Goal: Information Seeking & Learning: Learn about a topic

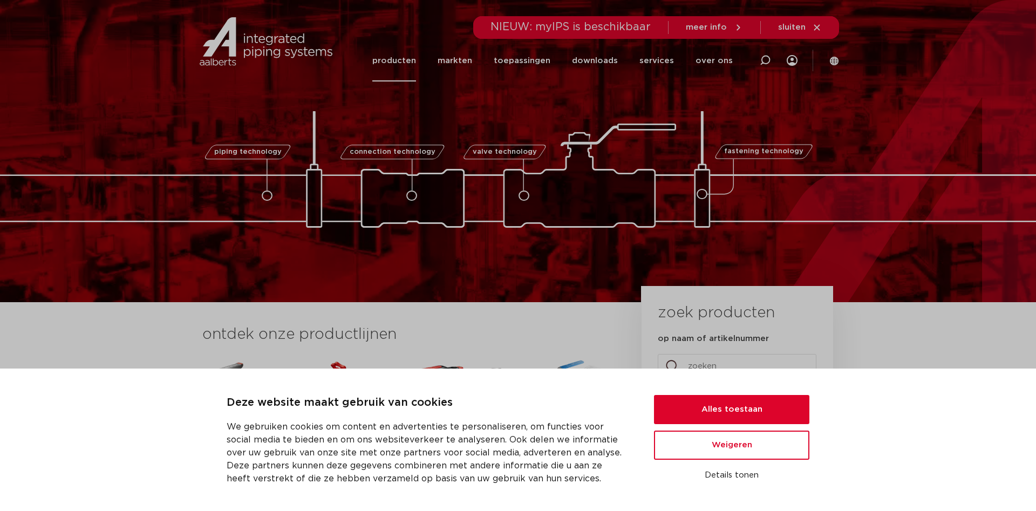
click at [401, 60] on link "producten" at bounding box center [394, 61] width 44 height 42
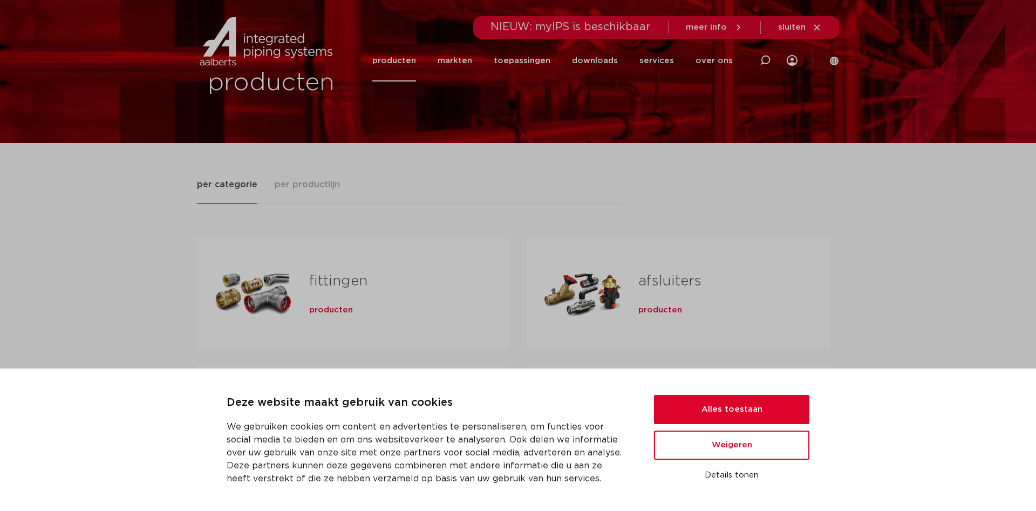
scroll to position [55, 0]
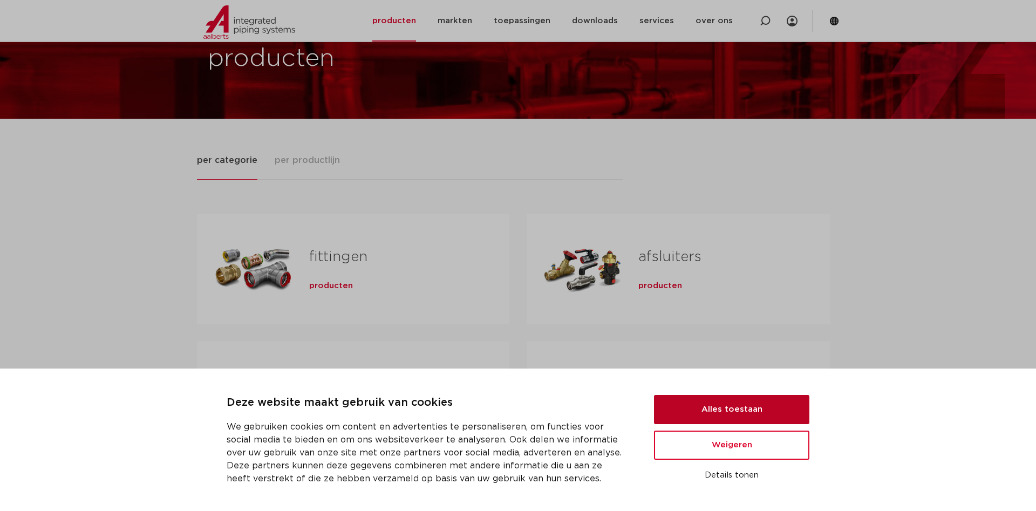
click at [735, 421] on button "Alles toestaan" at bounding box center [731, 409] width 155 height 29
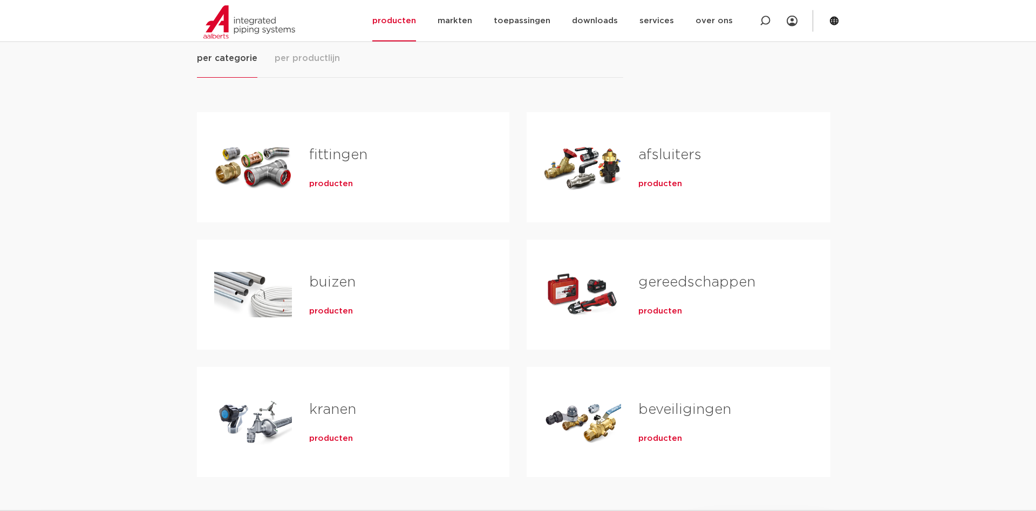
scroll to position [165, 0]
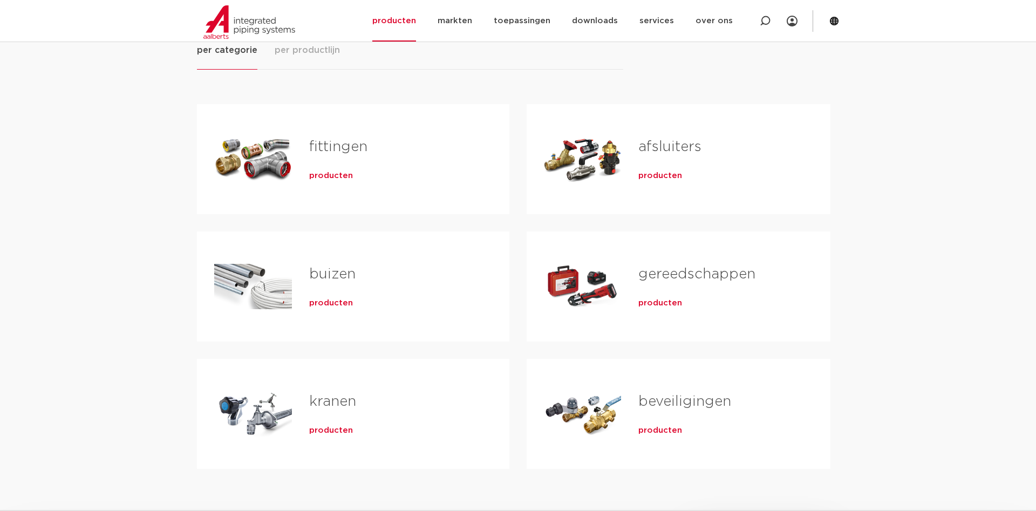
click at [333, 151] on link "fittingen" at bounding box center [338, 147] width 58 height 14
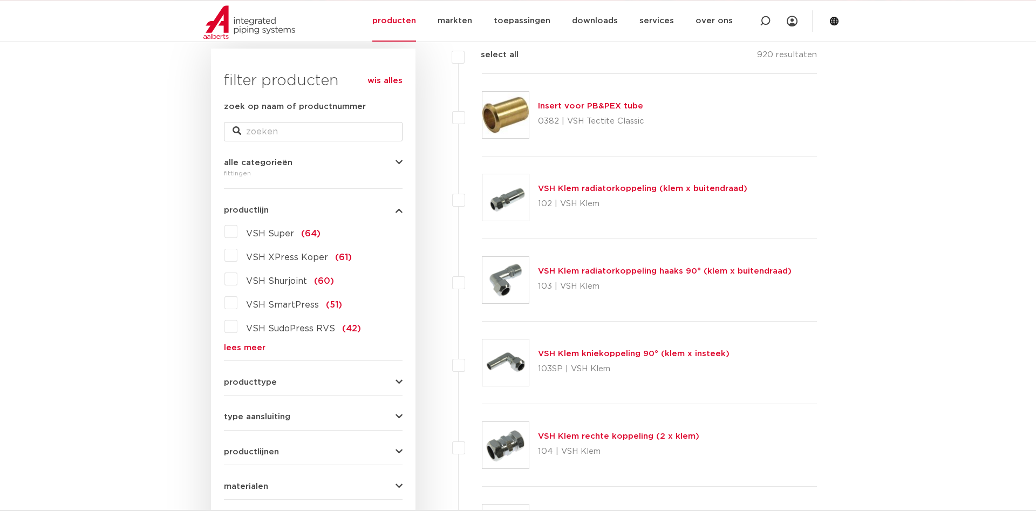
scroll to position [220, 0]
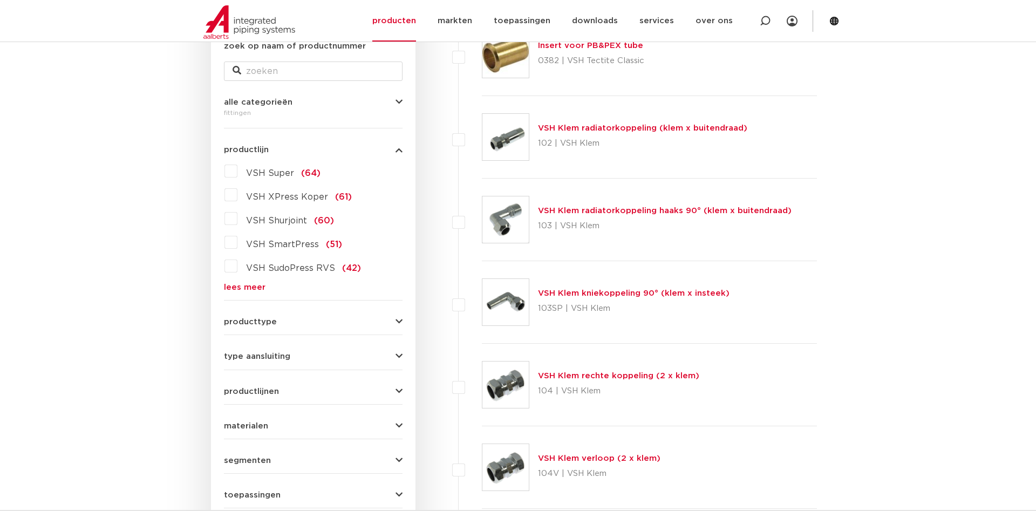
click at [243, 284] on link "lees meer" at bounding box center [313, 287] width 179 height 8
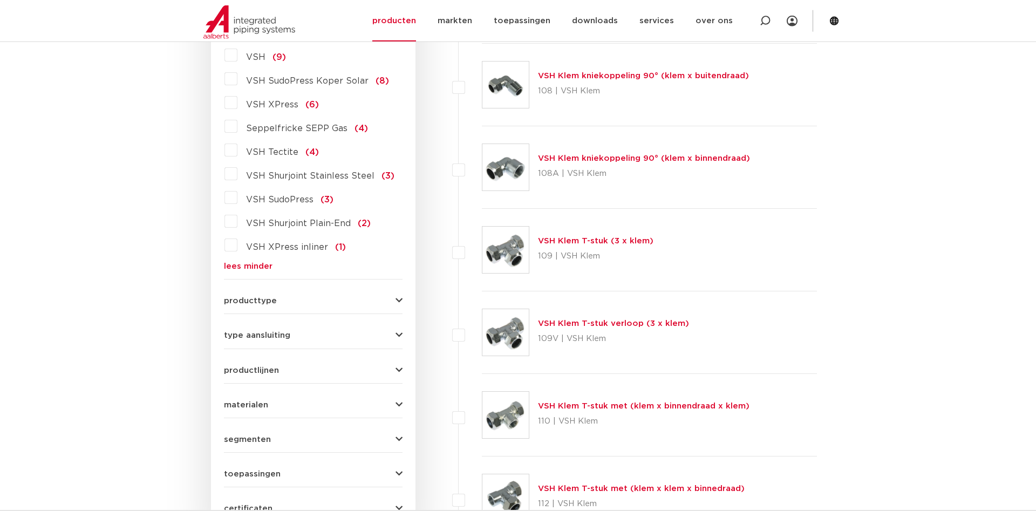
scroll to position [1211, 0]
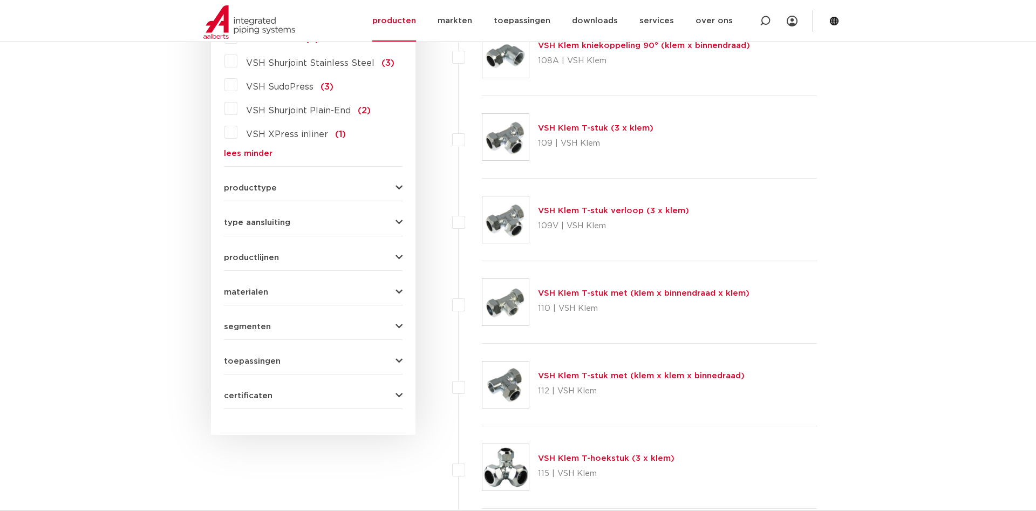
click at [238, 184] on span "producttype" at bounding box center [250, 188] width 53 height 8
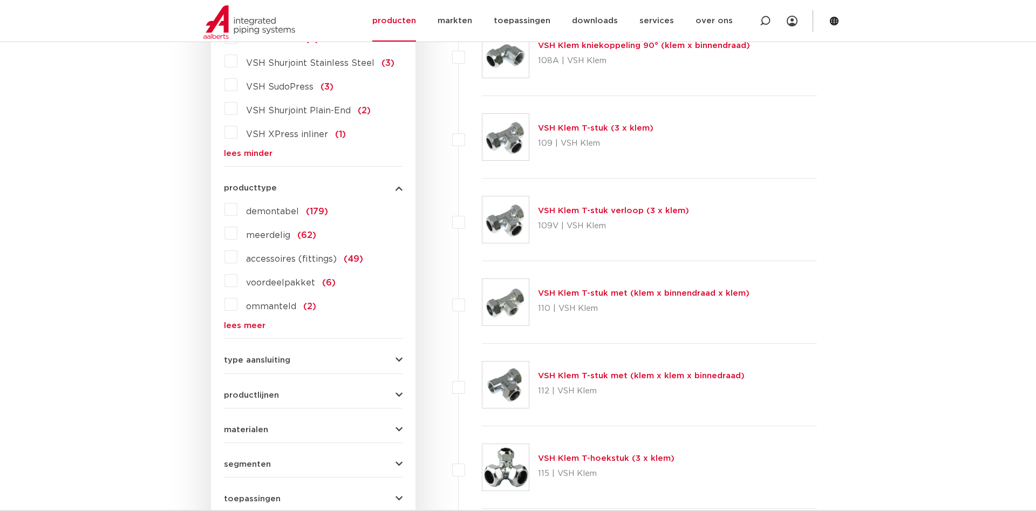
click at [238, 184] on span "producttype" at bounding box center [250, 188] width 53 height 8
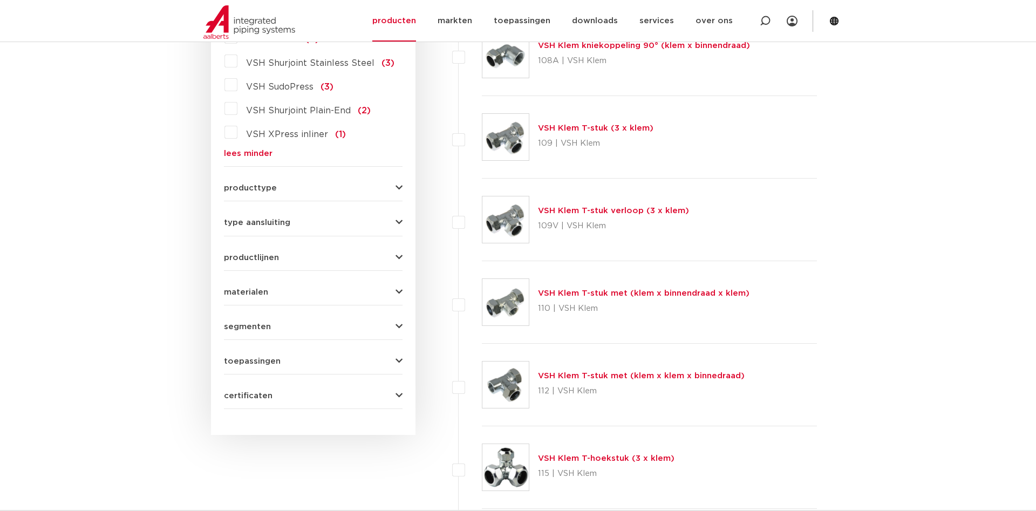
click at [243, 254] on span "productlijnen" at bounding box center [251, 258] width 55 height 8
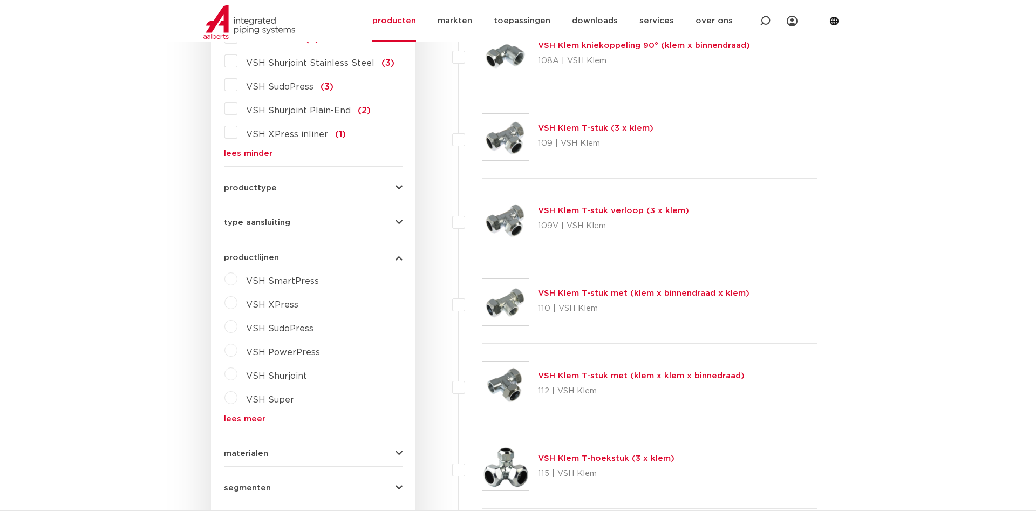
click at [237, 270] on label "VSH SmartPress" at bounding box center [277, 278] width 81 height 17
click at [246, 294] on select "maak een keuze VSH SmartPress afsluiters VSH SmartPress fittingen" at bounding box center [323, 306] width 154 height 24
select select "44529"
click option "VSH SmartPress fittingen" at bounding box center [0, 0] width 0 height 0
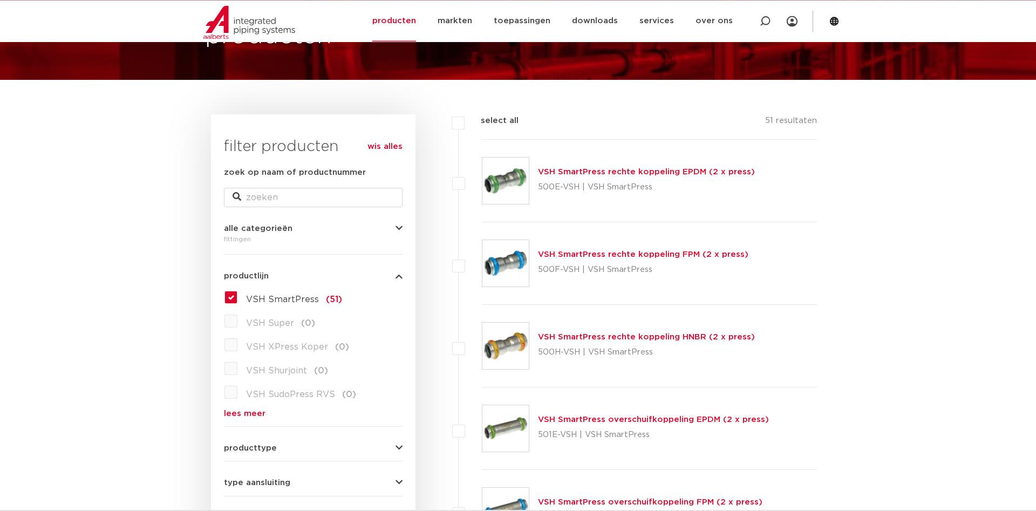
scroll to position [165, 0]
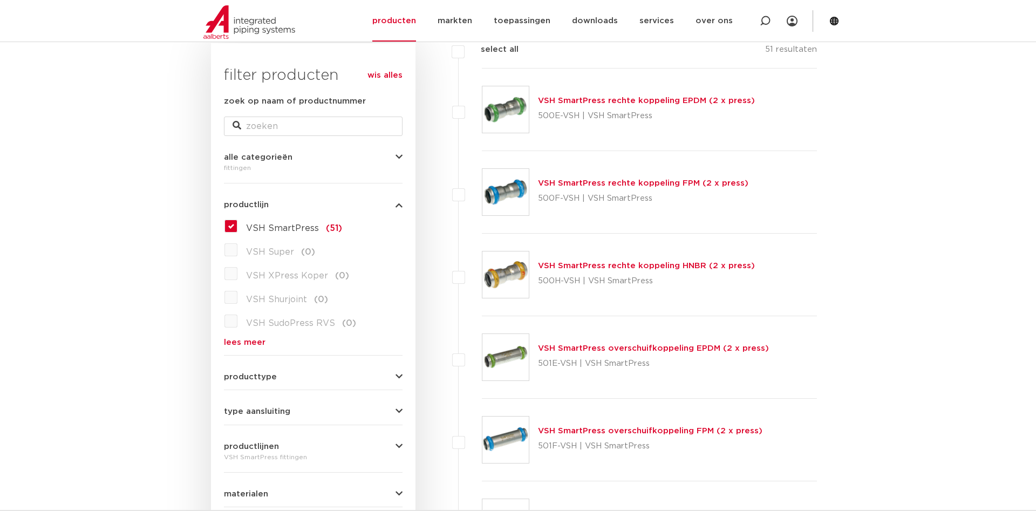
click at [237, 229] on label "VSH SmartPress (51)" at bounding box center [289, 225] width 105 height 17
click at [0, 0] on input "VSH SmartPress (51)" at bounding box center [0, 0] width 0 height 0
click at [237, 228] on label "VSH SmartPress (51)" at bounding box center [289, 225] width 105 height 17
click at [0, 0] on input "VSH SmartPress (51)" at bounding box center [0, 0] width 0 height 0
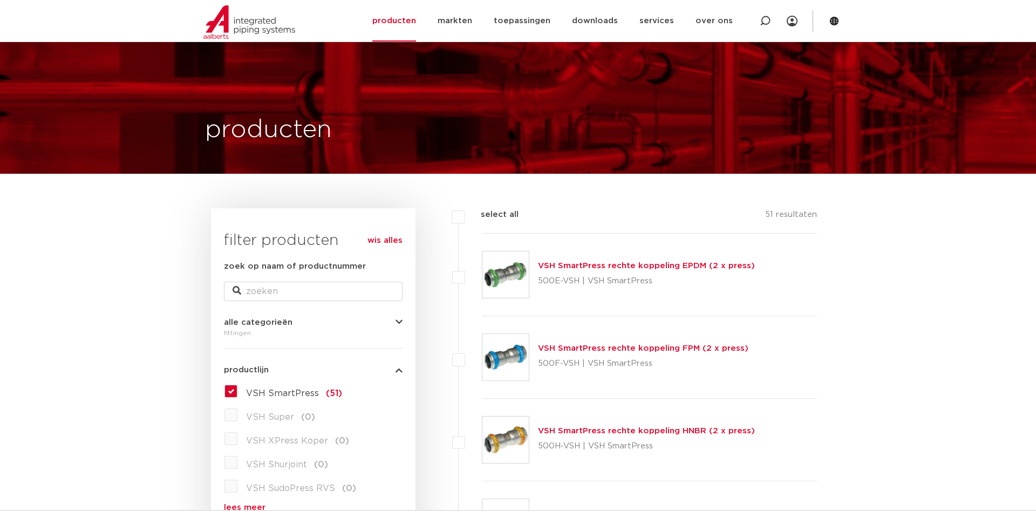
scroll to position [165, 0]
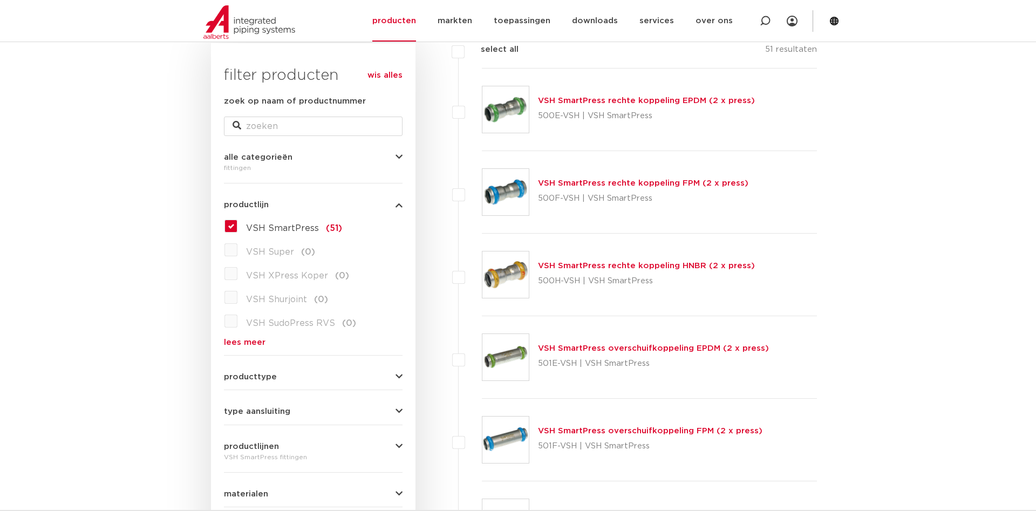
click at [237, 229] on label "VSH SmartPress (51)" at bounding box center [289, 225] width 105 height 17
click at [0, 0] on input "VSH SmartPress (51)" at bounding box center [0, 0] width 0 height 0
click at [237, 226] on label "VSH SmartPress (51)" at bounding box center [289, 225] width 105 height 17
click at [0, 0] on input "VSH SmartPress (51)" at bounding box center [0, 0] width 0 height 0
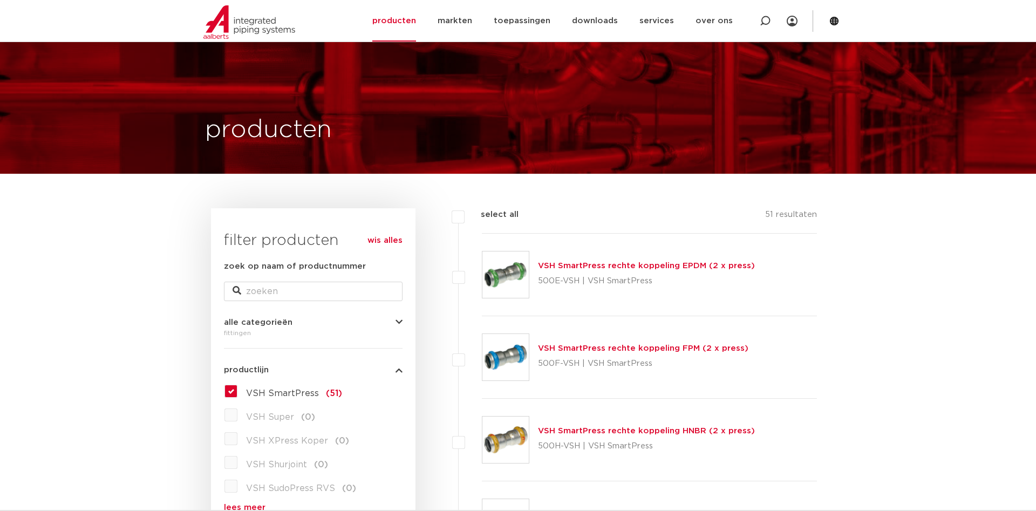
scroll to position [165, 0]
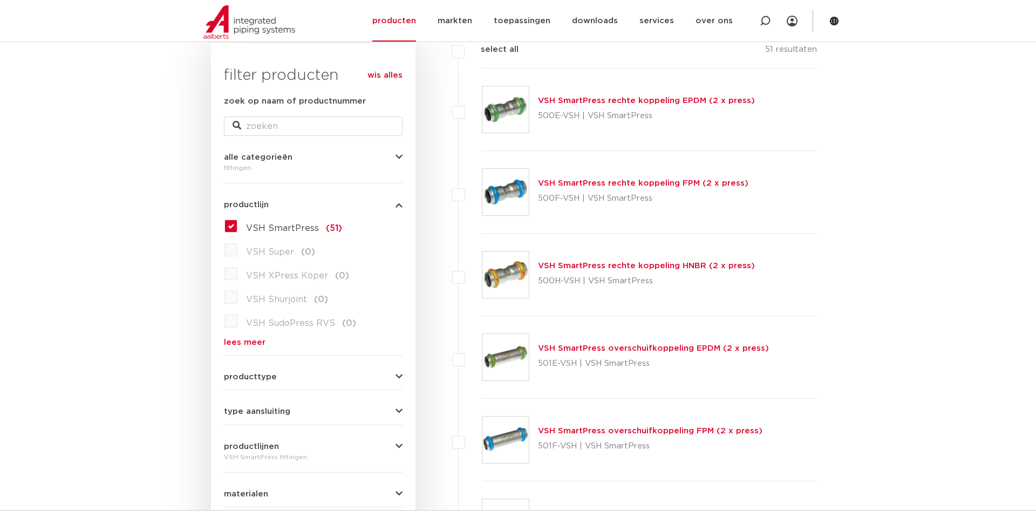
click at [246, 202] on span "productlijn" at bounding box center [246, 205] width 45 height 8
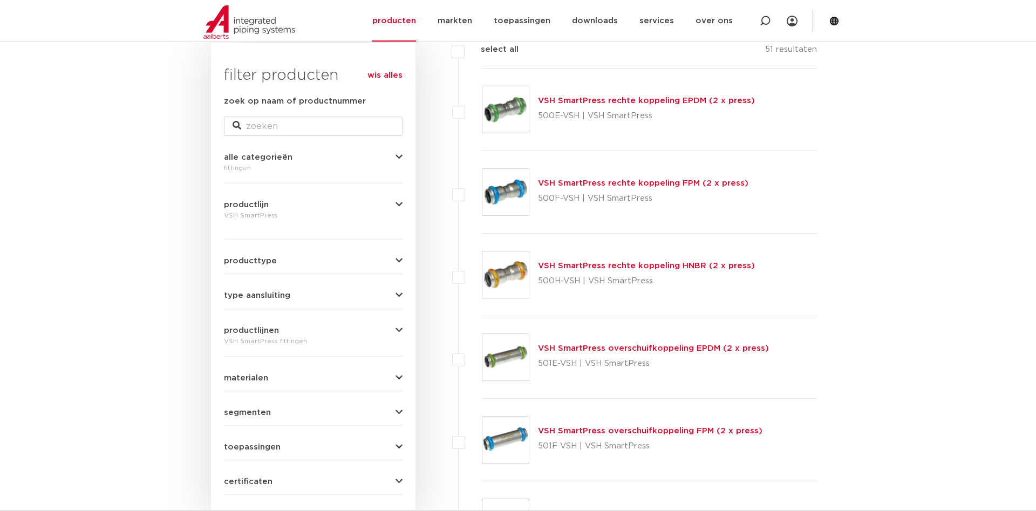
click at [247, 202] on span "productlijn" at bounding box center [246, 205] width 45 height 8
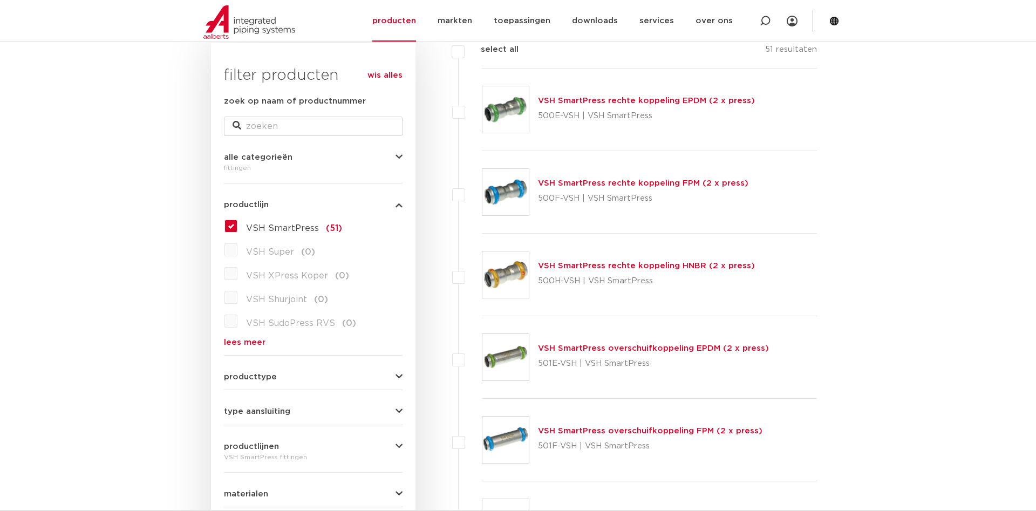
click at [243, 343] on link "lees meer" at bounding box center [313, 342] width 179 height 8
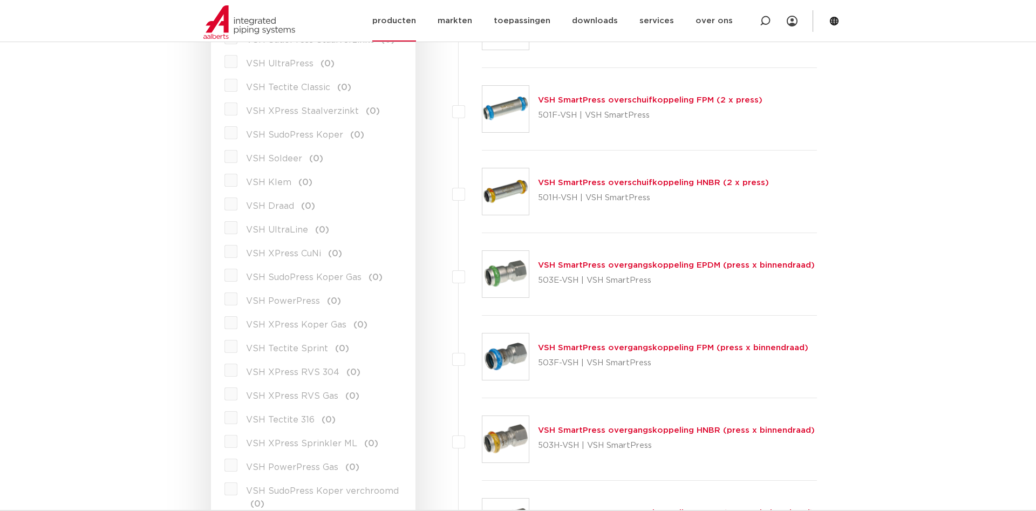
scroll to position [440, 0]
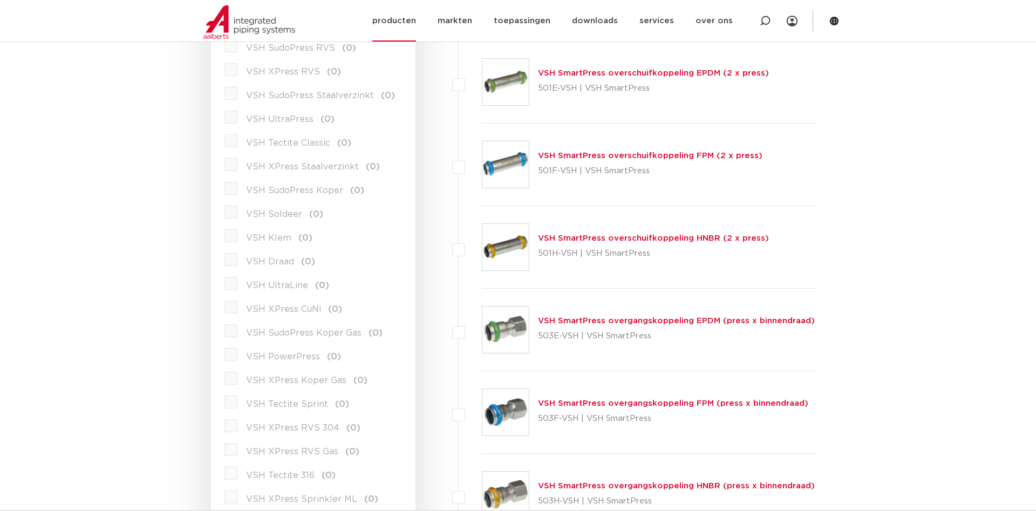
click at [416, 17] on link "producten" at bounding box center [394, 21] width 44 height 42
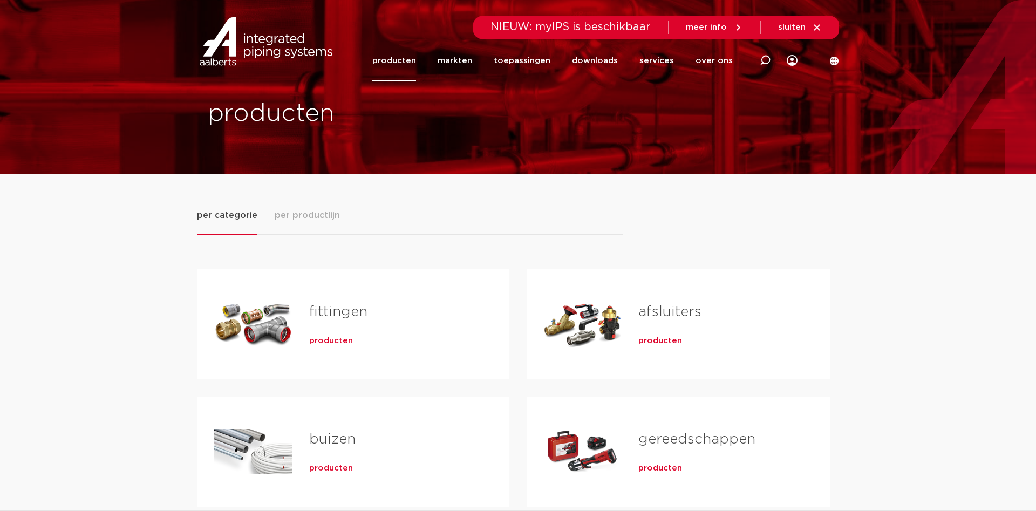
click at [289, 452] on div "Tabs. Open items met enter of spatie, sluit af met escape en navigeer met de pi…" at bounding box center [253, 452] width 78 height 76
click at [318, 444] on link "buizen" at bounding box center [332, 439] width 46 height 14
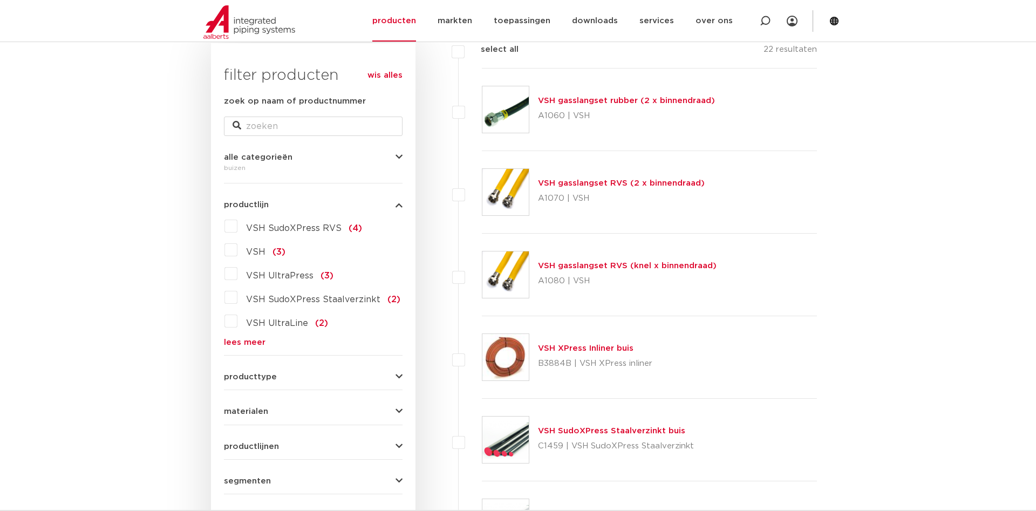
scroll to position [55, 0]
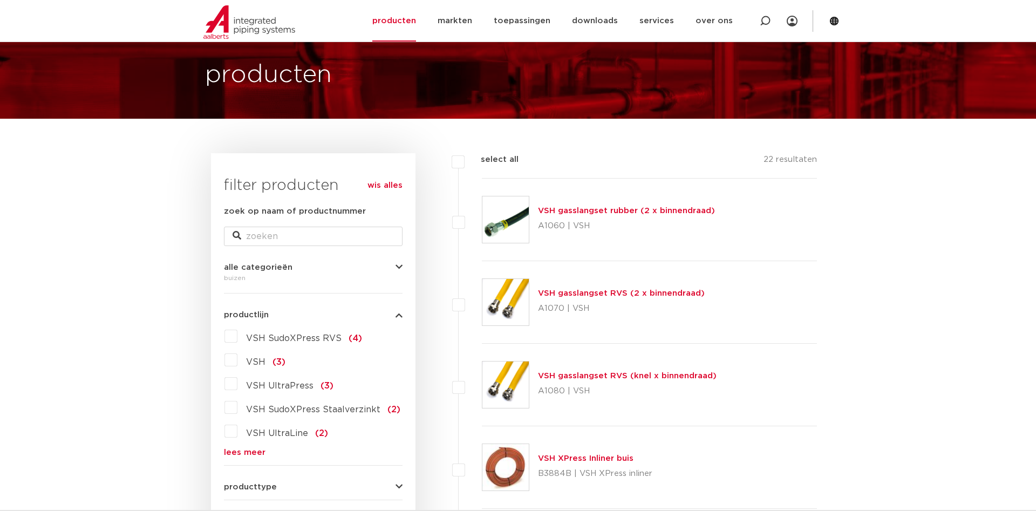
click at [243, 458] on form "zoek op naam of productnummer alle categorieën buizen [GEOGRAPHIC_DATA] afsluit…" at bounding box center [313, 439] width 179 height 468
click at [243, 454] on link "lees meer" at bounding box center [313, 452] width 179 height 8
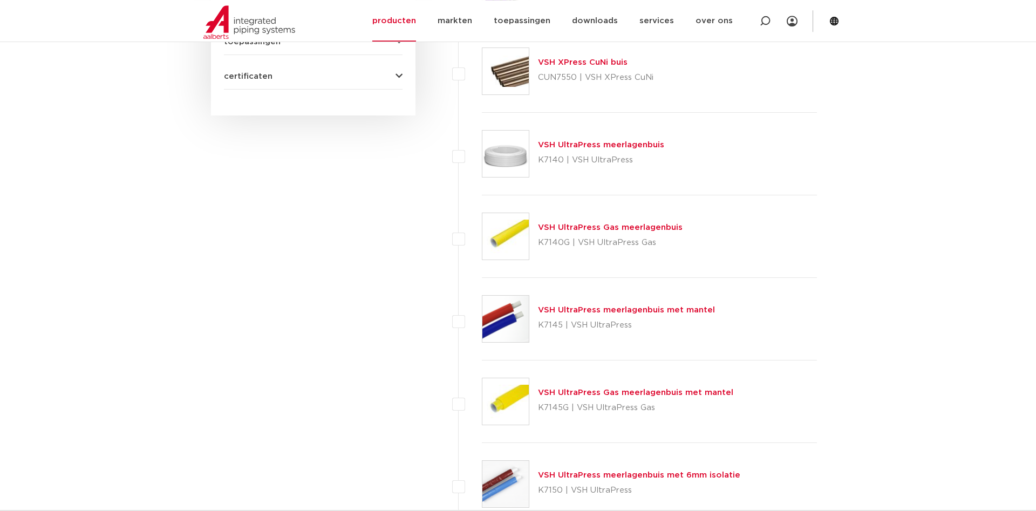
scroll to position [770, 0]
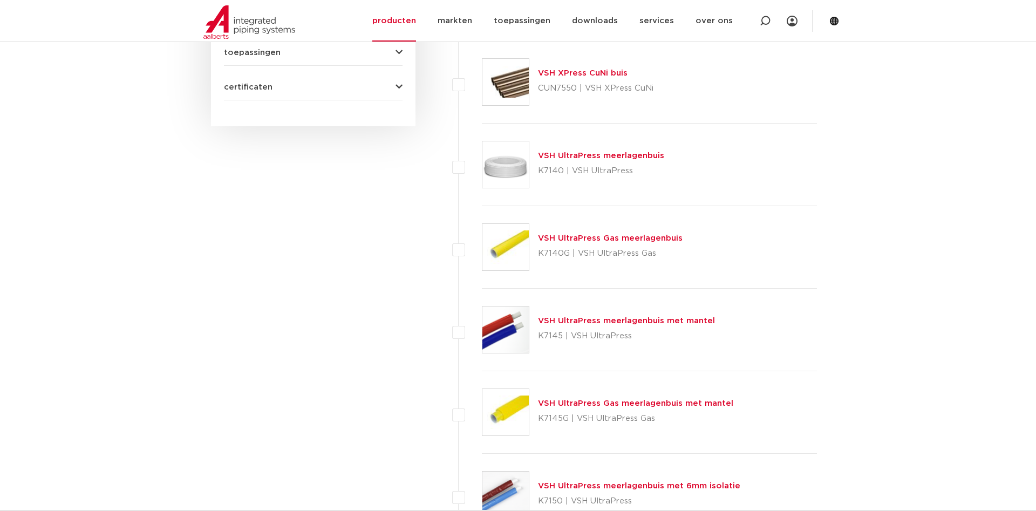
click at [604, 161] on div "VSH UltraPress meerlagenbuis K7140 | VSH UltraPress" at bounding box center [601, 164] width 126 height 30
click at [601, 156] on link "VSH UltraPress meerlagenbuis" at bounding box center [601, 156] width 126 height 8
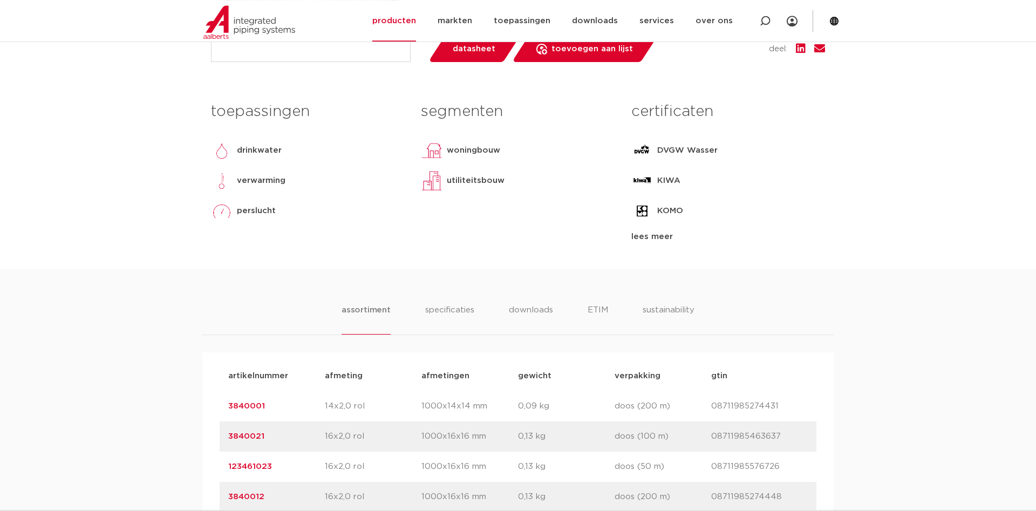
scroll to position [440, 0]
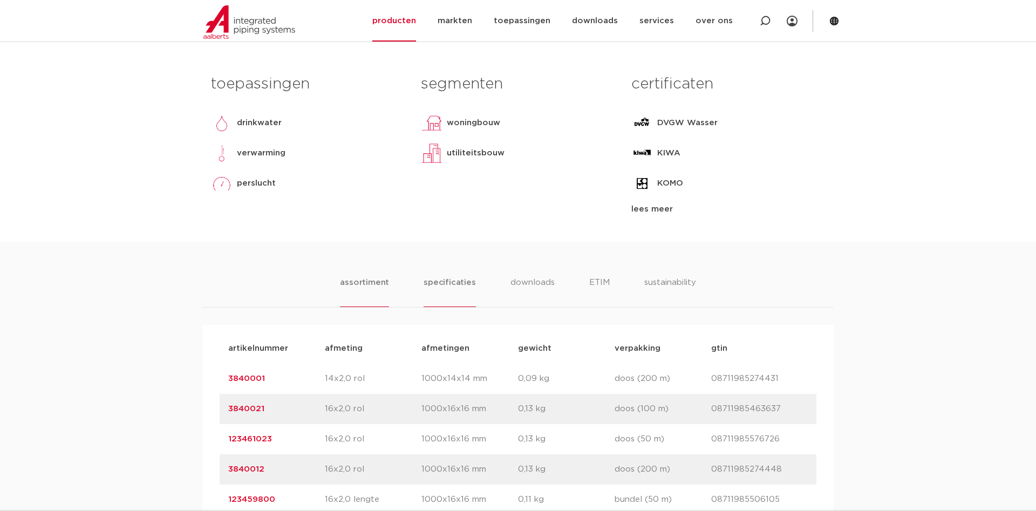
click at [458, 277] on li "specificaties" at bounding box center [450, 291] width 52 height 31
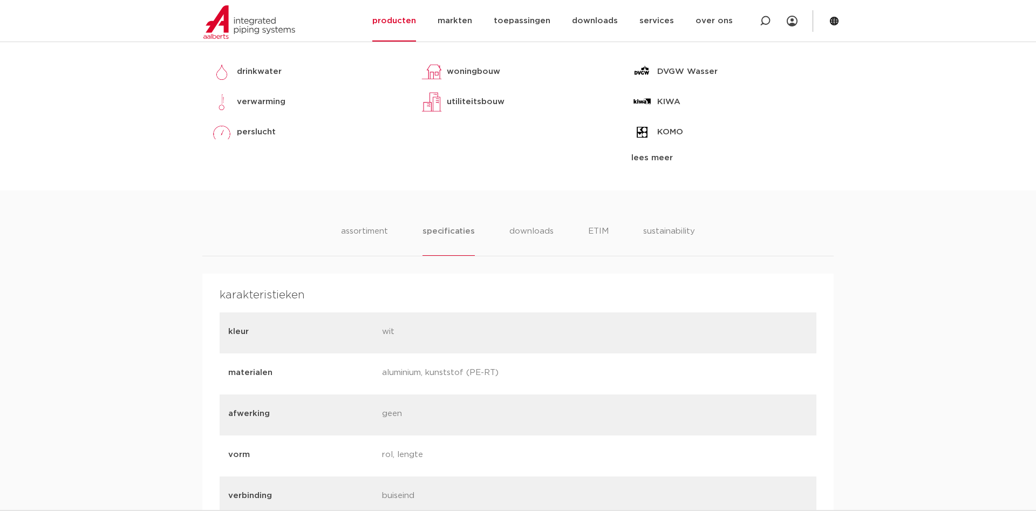
scroll to position [106, 0]
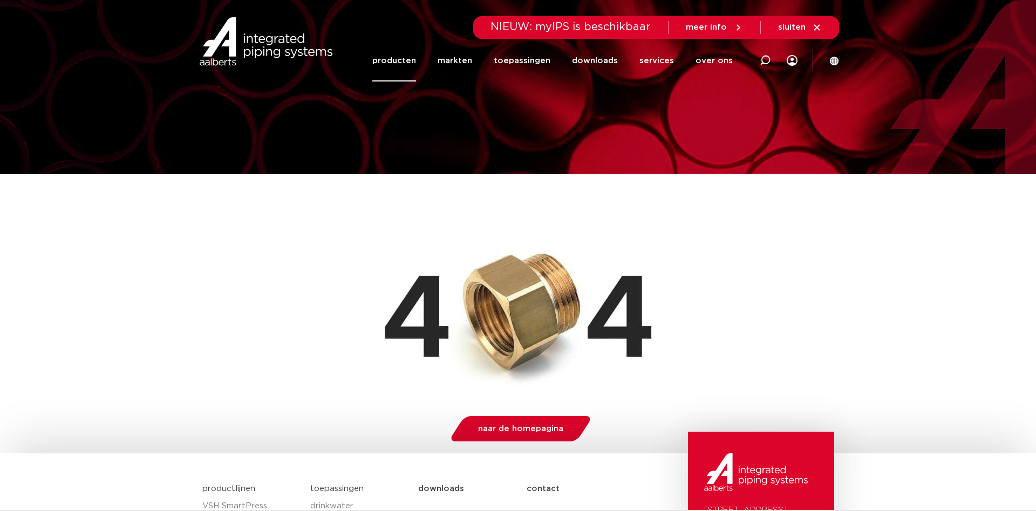
click at [416, 61] on link "producten" at bounding box center [394, 61] width 44 height 42
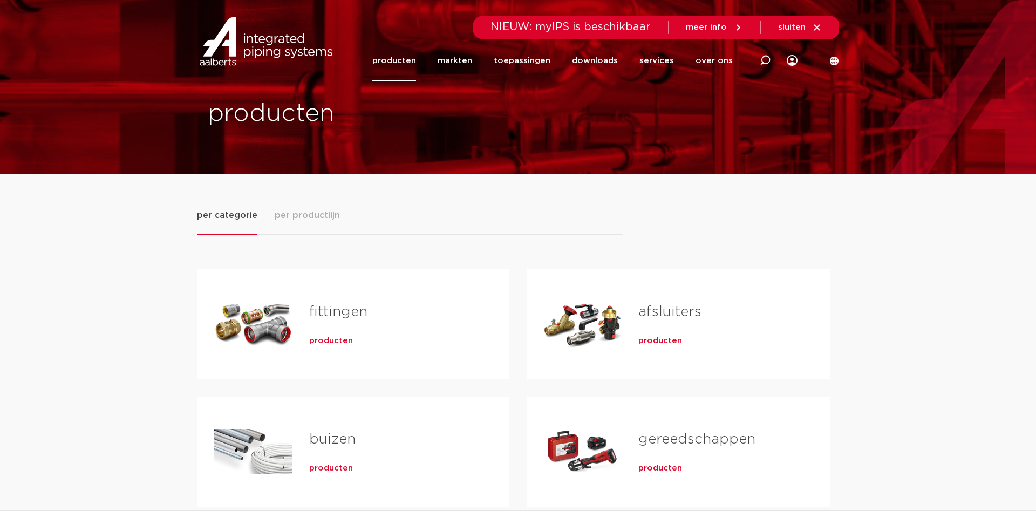
click at [312, 311] on link "fittingen" at bounding box center [338, 312] width 58 height 14
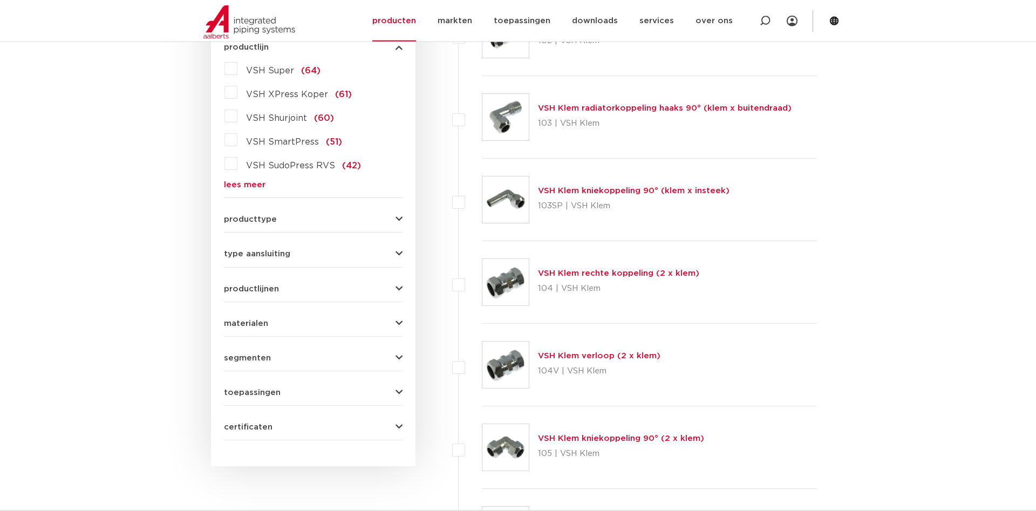
scroll to position [220, 0]
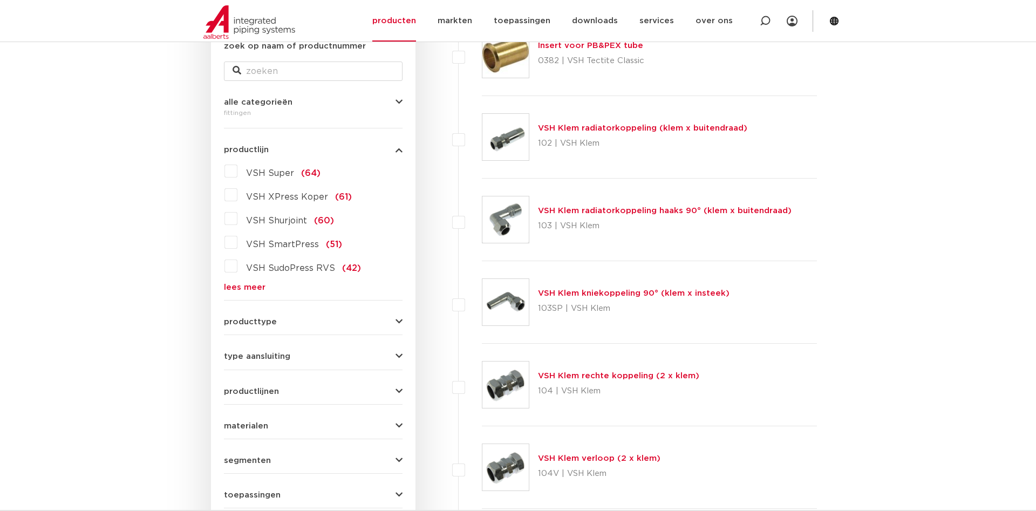
click at [246, 291] on link "lees meer" at bounding box center [313, 287] width 179 height 8
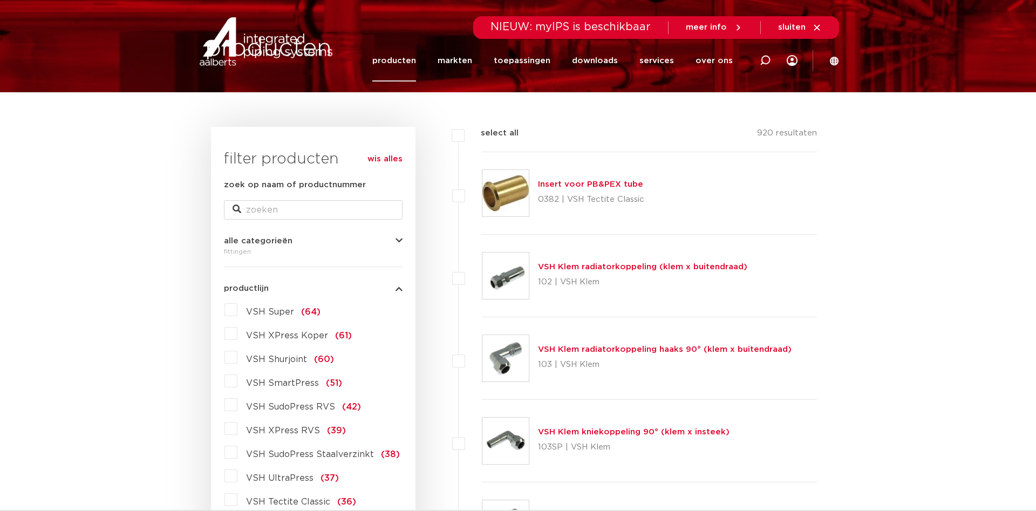
scroll to position [0, 0]
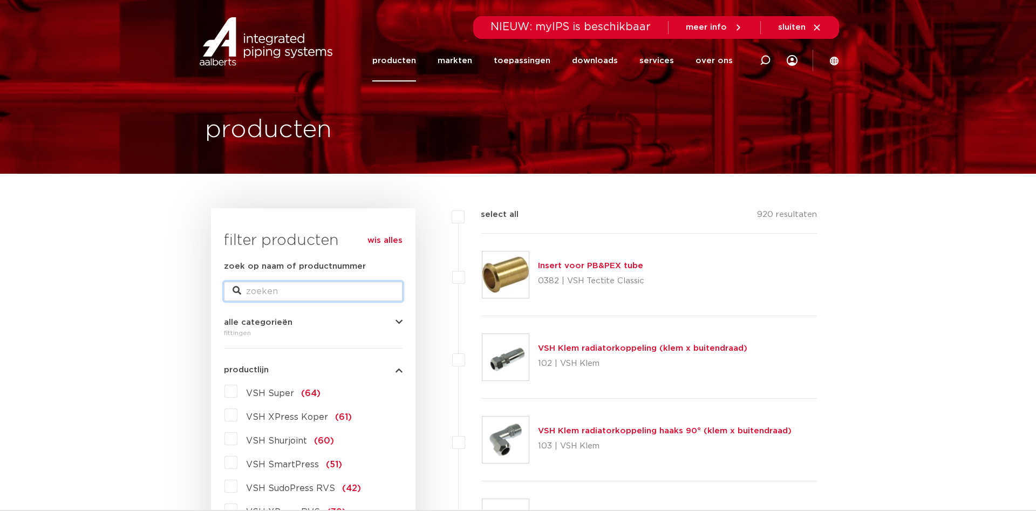
click at [302, 289] on input "zoek op naam of productnummer" at bounding box center [313, 291] width 179 height 19
type input "multipress"
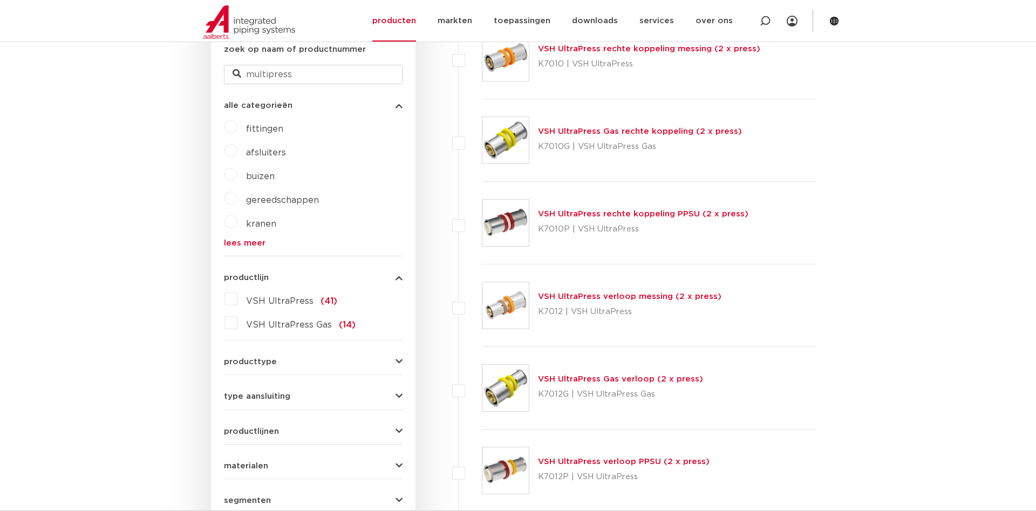
scroll to position [220, 0]
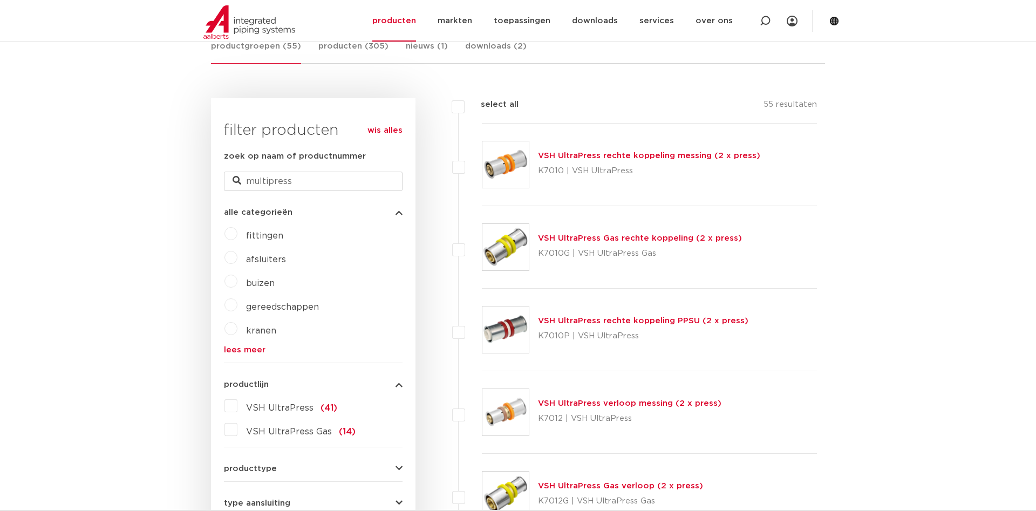
click at [526, 148] on img at bounding box center [505, 164] width 46 height 46
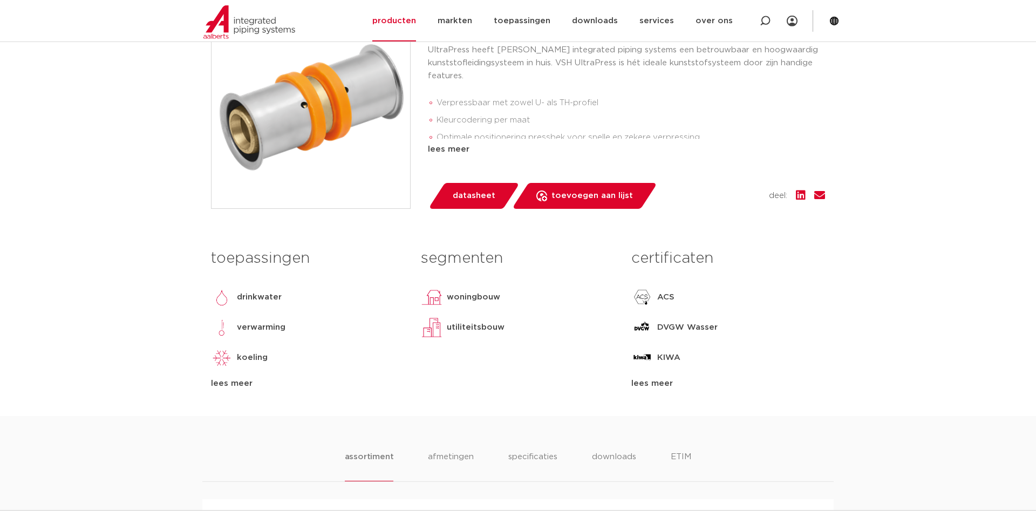
scroll to position [330, 0]
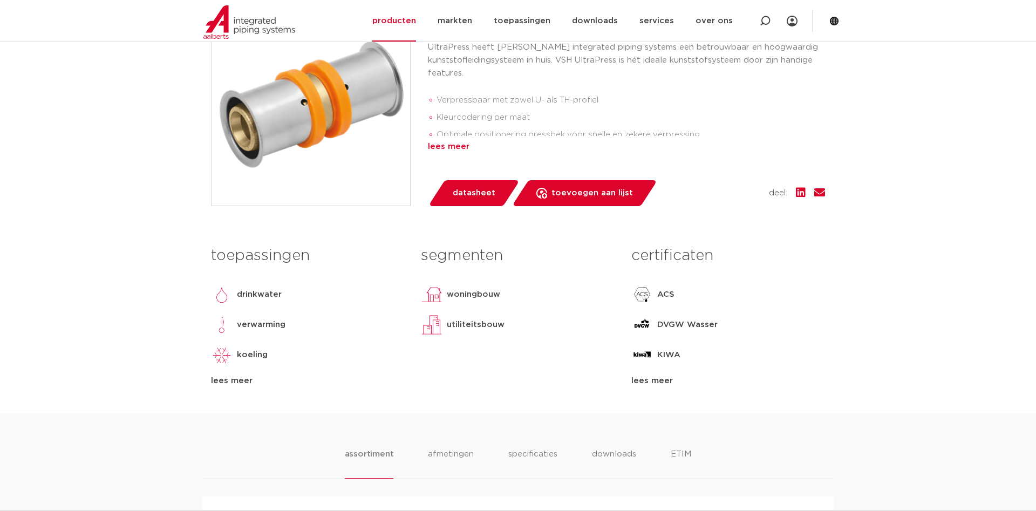
click at [445, 141] on div "lees meer" at bounding box center [626, 146] width 397 height 13
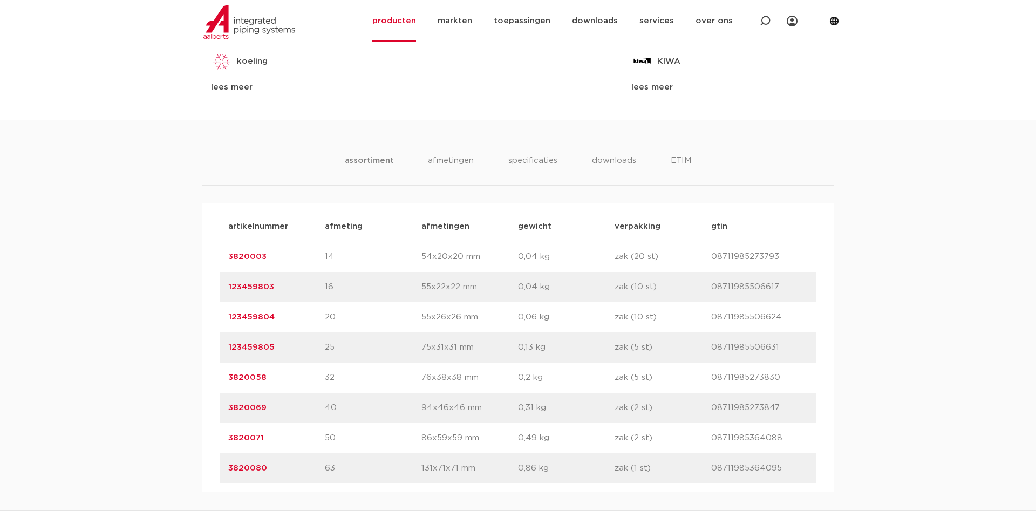
scroll to position [715, 0]
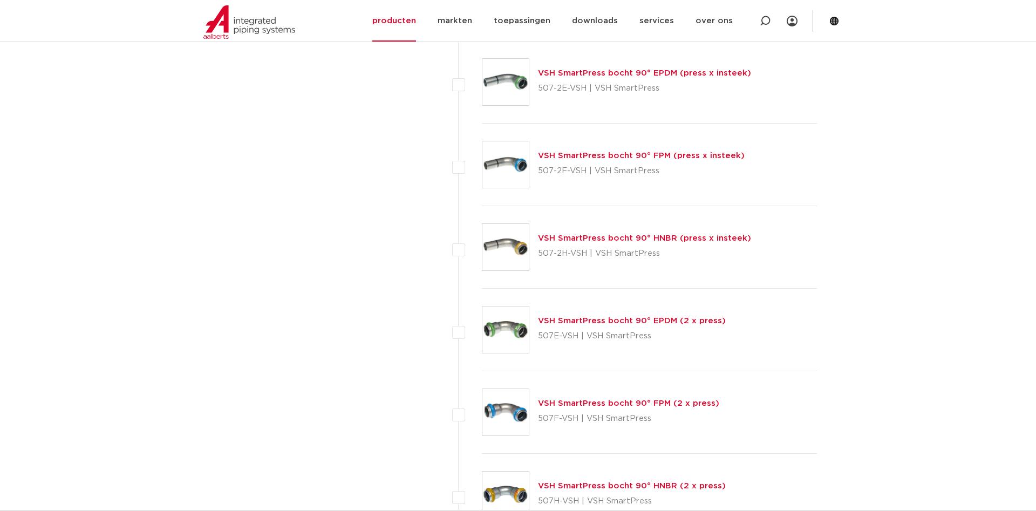
scroll to position [4513, 0]
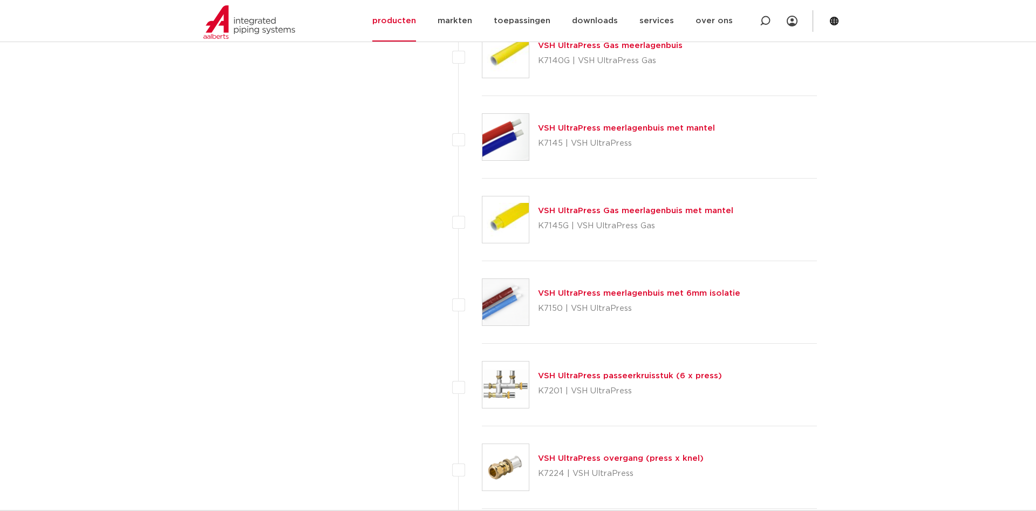
scroll to position [1541, 0]
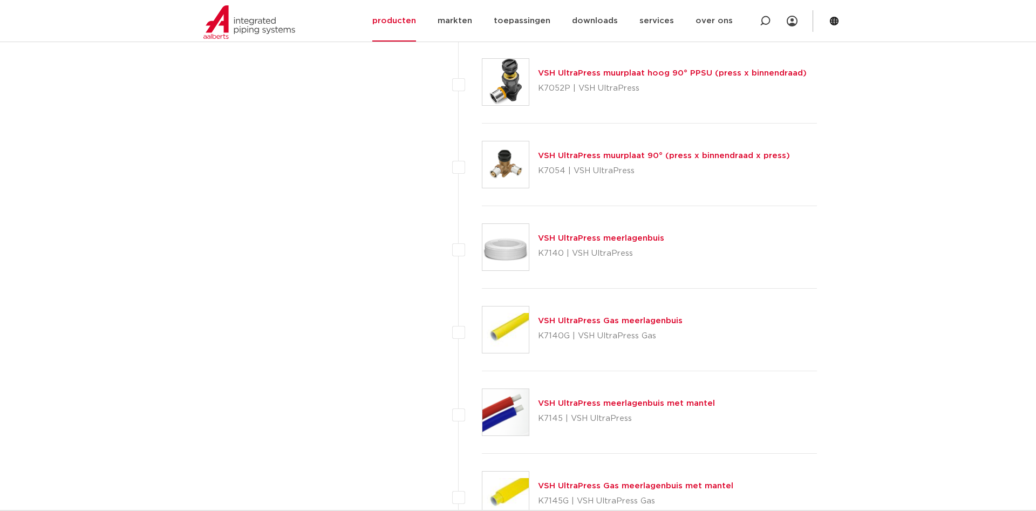
click at [643, 402] on link "VSH UltraPress meerlagenbuis met mantel" at bounding box center [626, 403] width 177 height 8
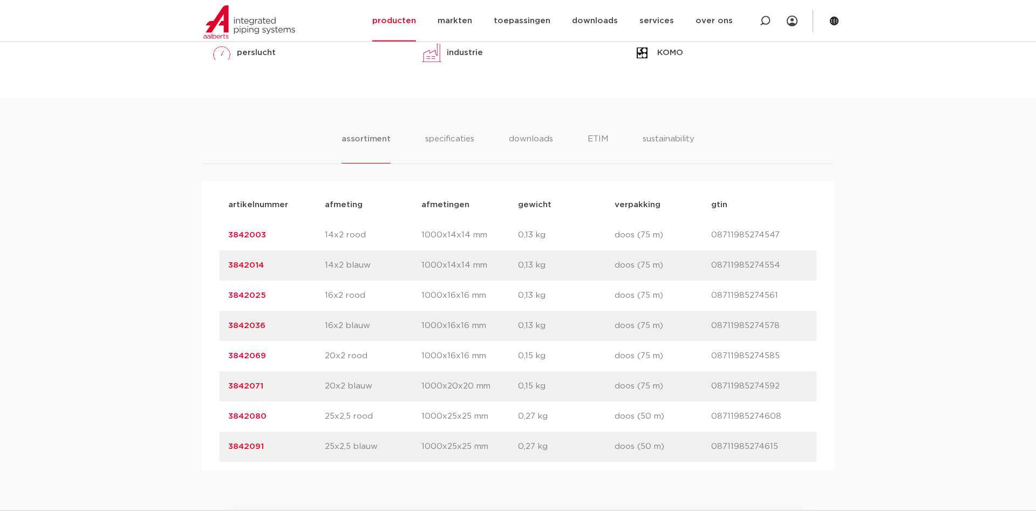
scroll to position [660, 0]
